Goal: Use online tool/utility: Utilize a website feature to perform a specific function

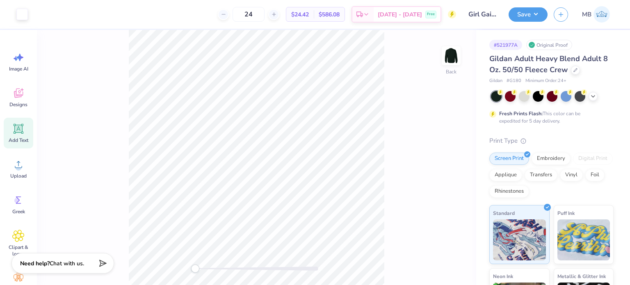
click at [14, 132] on icon at bounding box center [19, 129] width 10 height 10
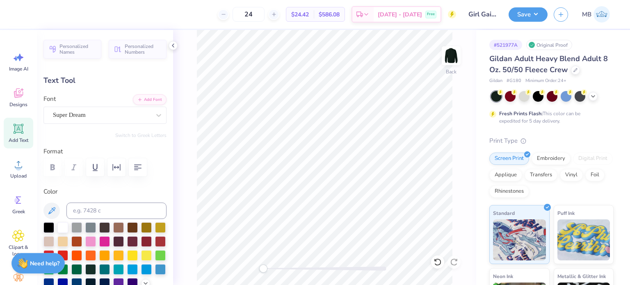
scroll to position [7, 1]
type textarea "TM"
click at [84, 108] on div "Super Dream" at bounding box center [105, 115] width 123 height 17
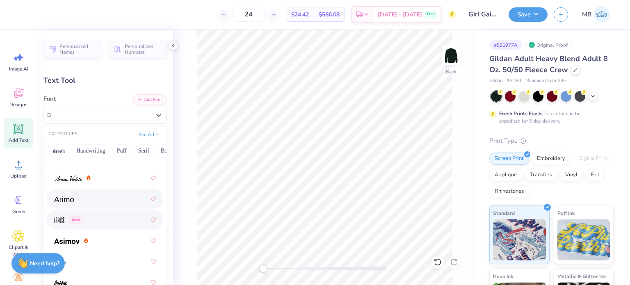
scroll to position [361, 0]
click at [76, 202] on div at bounding box center [105, 198] width 102 height 15
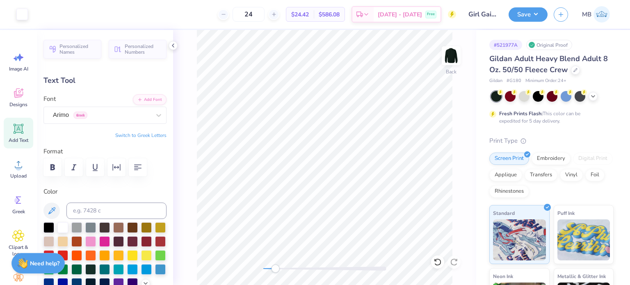
drag, startPoint x: 264, startPoint y: 270, endPoint x: 289, endPoint y: 269, distance: 25.1
click at [280, 269] on div "Accessibility label" at bounding box center [275, 269] width 8 height 8
type input "3.26"
type input "1.68"
type input "11.04"
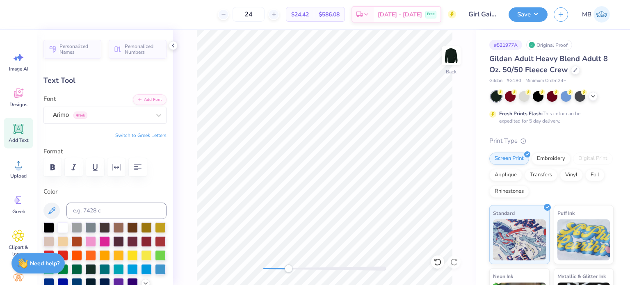
type input "0.46"
type input "0.24"
type input "9.49"
drag, startPoint x: 291, startPoint y: 268, endPoint x: 331, endPoint y: 266, distance: 40.3
click at [333, 267] on div "Accessibility label" at bounding box center [329, 269] width 8 height 8
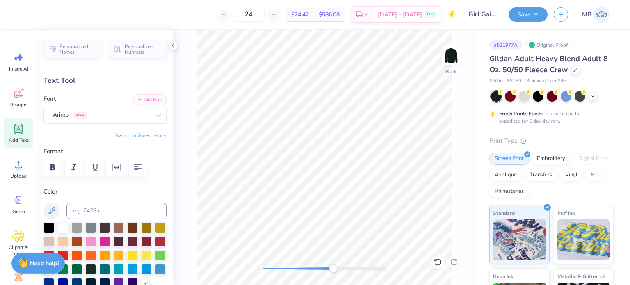
type input "0.16"
type input "0.08"
click at [390, 273] on div "Back" at bounding box center [324, 157] width 303 height 255
type input "6.90"
type input "0.09"
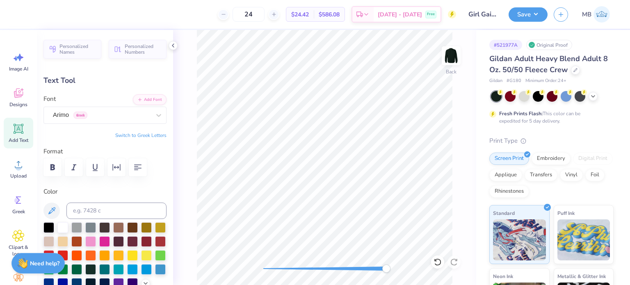
type input "0.05"
click at [279, 263] on div "Back" at bounding box center [324, 157] width 303 height 255
click at [532, 13] on button "Save" at bounding box center [528, 13] width 39 height 14
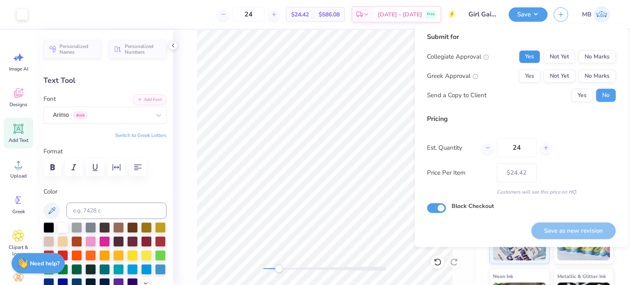
click at [530, 57] on button "Yes" at bounding box center [529, 56] width 21 height 13
click at [587, 70] on button "No Marks" at bounding box center [597, 75] width 37 height 13
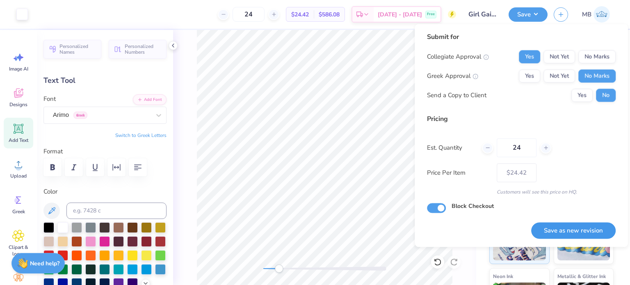
click at [571, 236] on button "Save as new revision" at bounding box center [574, 230] width 85 height 17
type input "$24.42"
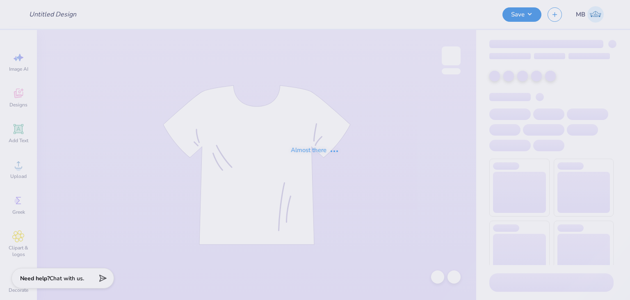
type input "Leah Elizabeth : Providence College"
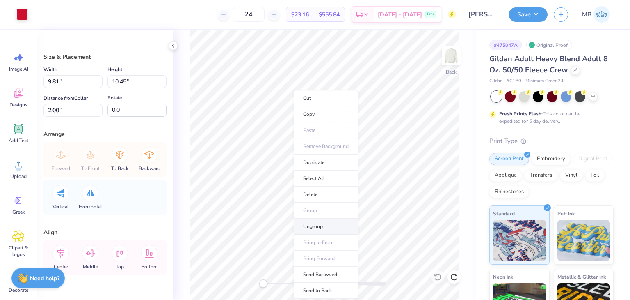
click at [316, 223] on li "Ungroup" at bounding box center [326, 226] width 64 height 16
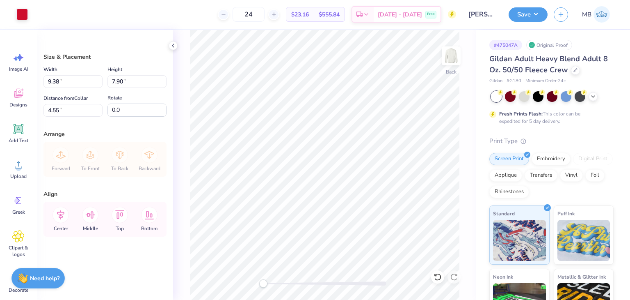
type input "4.59"
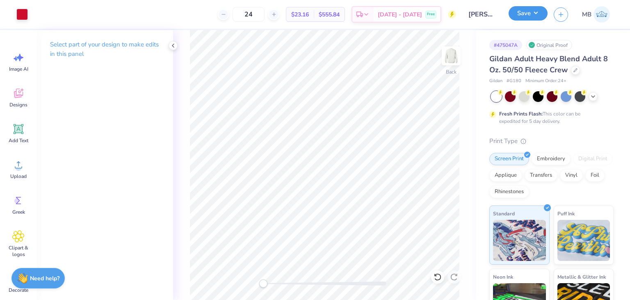
click at [529, 16] on button "Save" at bounding box center [528, 13] width 39 height 14
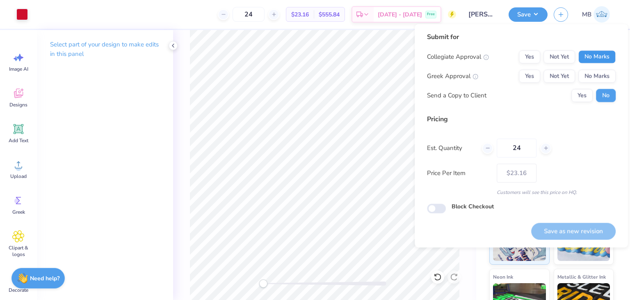
click at [586, 57] on button "No Marks" at bounding box center [597, 56] width 37 height 13
click at [588, 76] on button "No Marks" at bounding box center [597, 75] width 37 height 13
click at [568, 226] on button "Save as new revision" at bounding box center [574, 230] width 85 height 17
type input "$23.16"
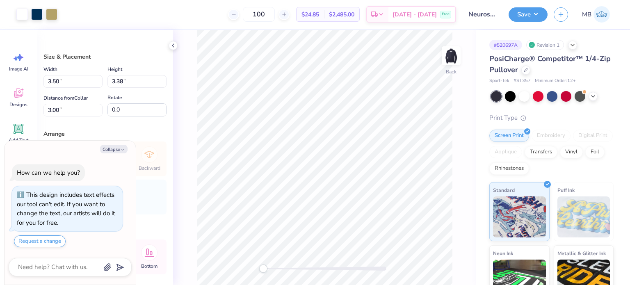
type textarea "x"
